Goal: Information Seeking & Learning: Learn about a topic

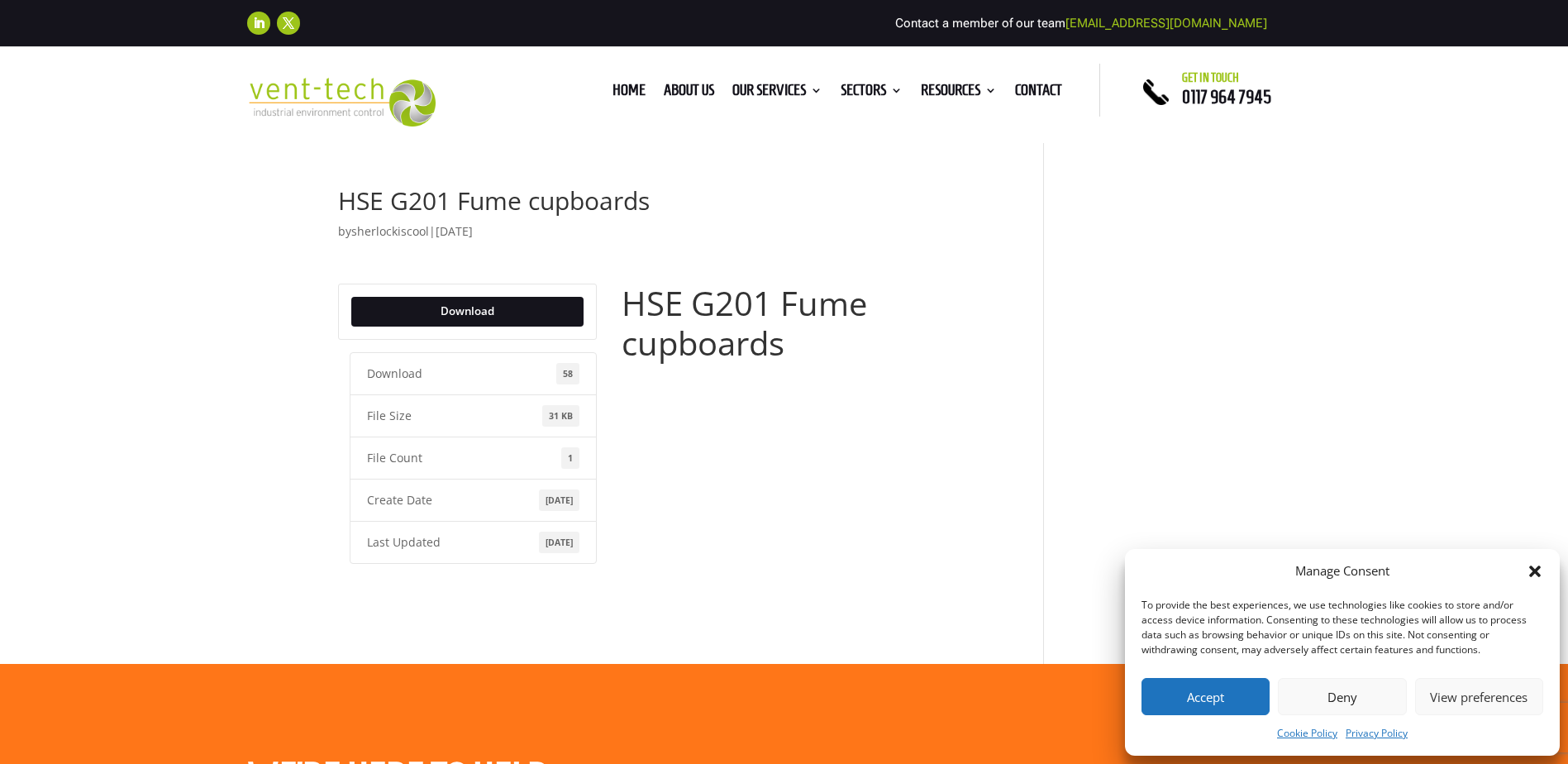
click at [1190, 703] on button "Accept" at bounding box center [1205, 697] width 128 height 37
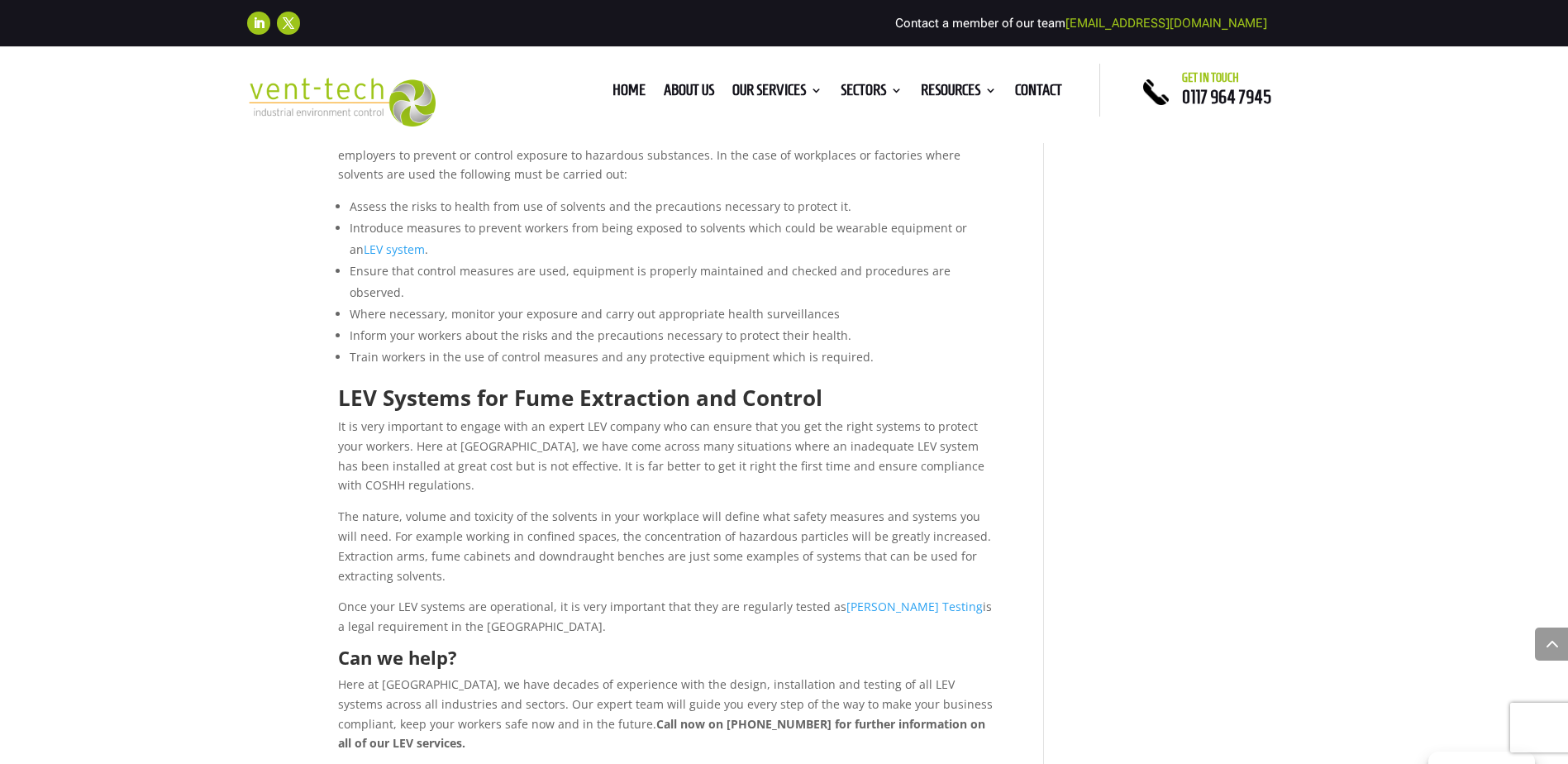
scroll to position [910, 0]
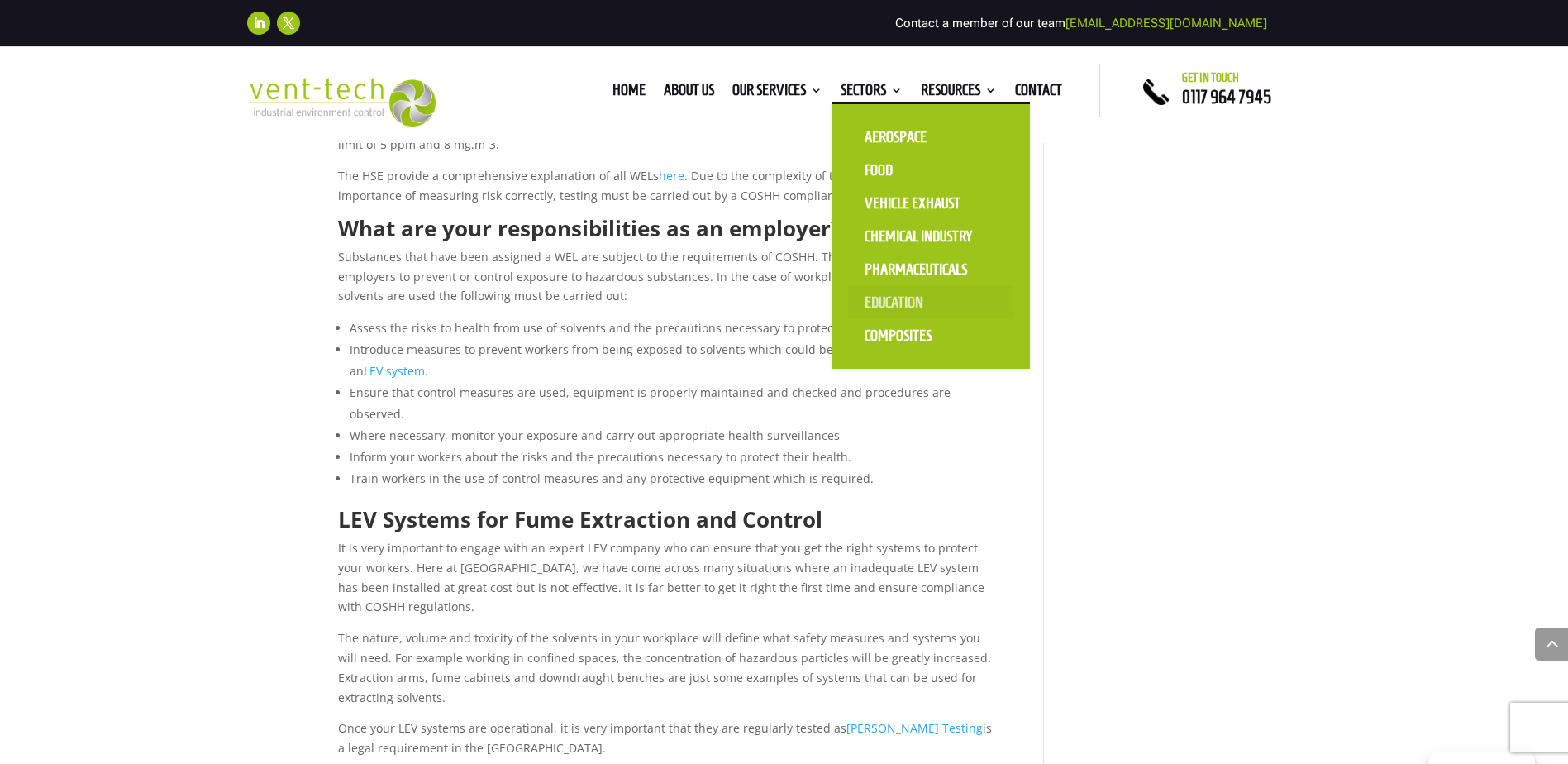
click at [893, 304] on link "Education" at bounding box center [930, 303] width 166 height 33
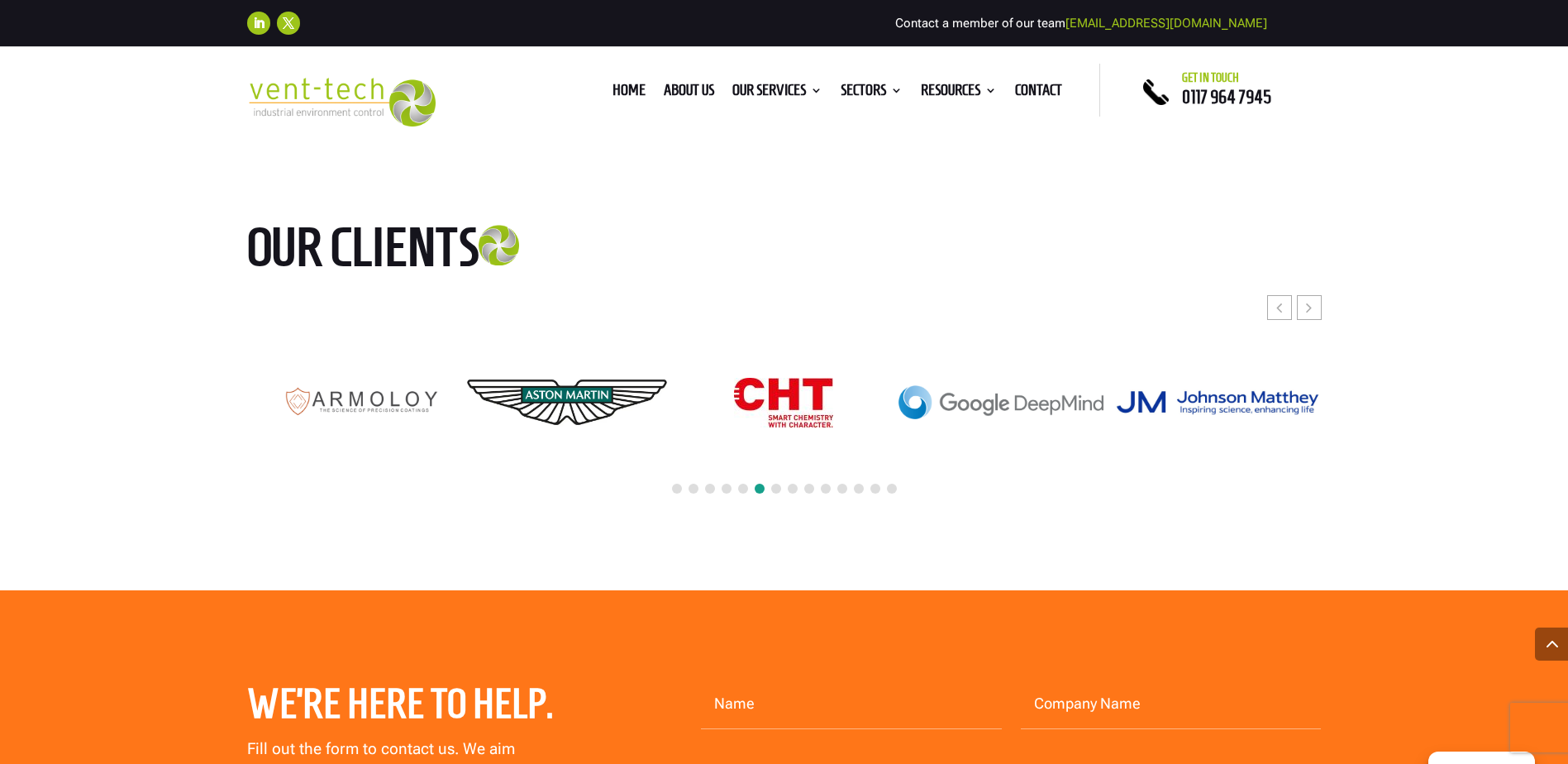
scroll to position [3804, 0]
